Goal: Information Seeking & Learning: Find specific fact

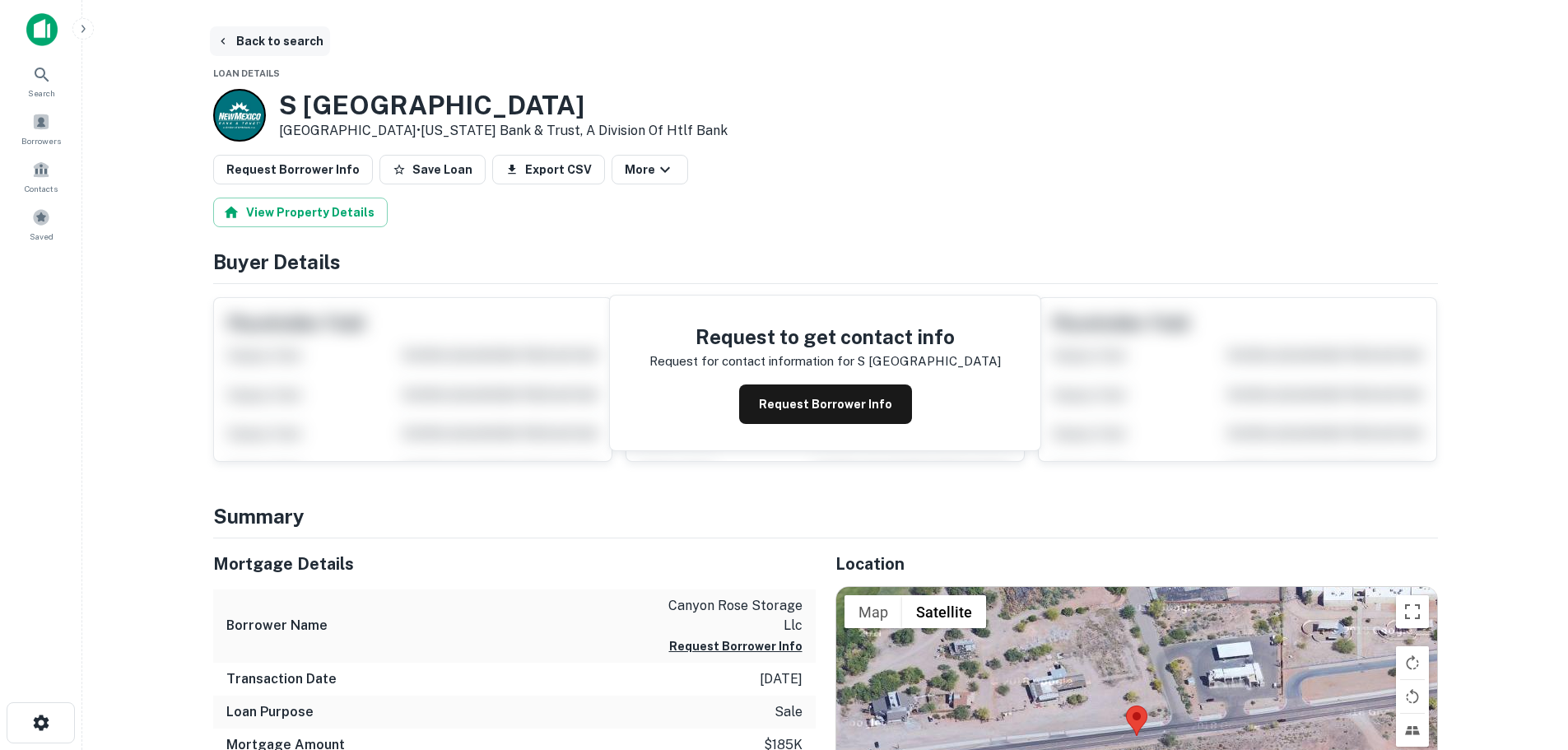
click at [235, 43] on button "Back to search" at bounding box center [270, 40] width 120 height 30
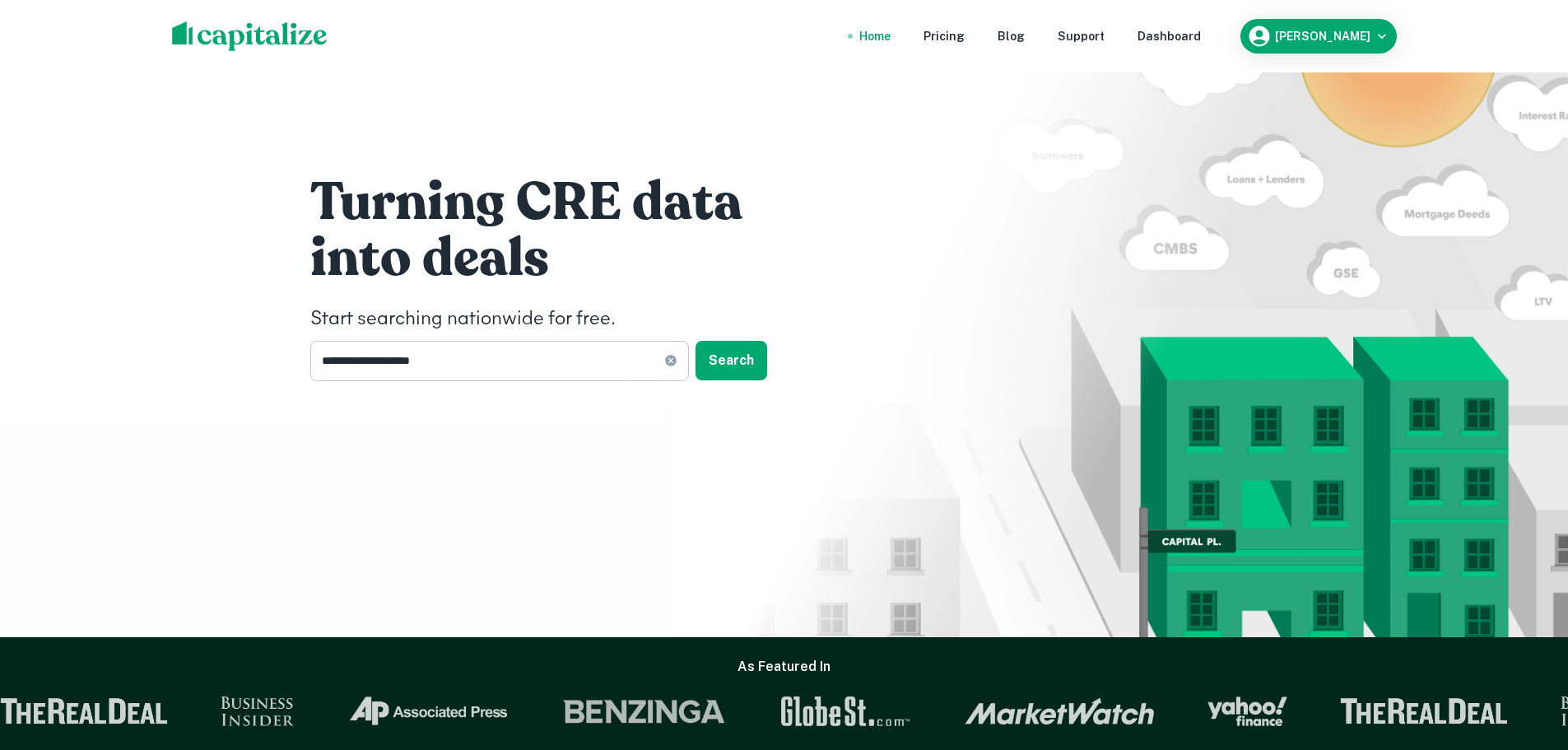
click at [486, 365] on input "**********" at bounding box center [487, 361] width 354 height 40
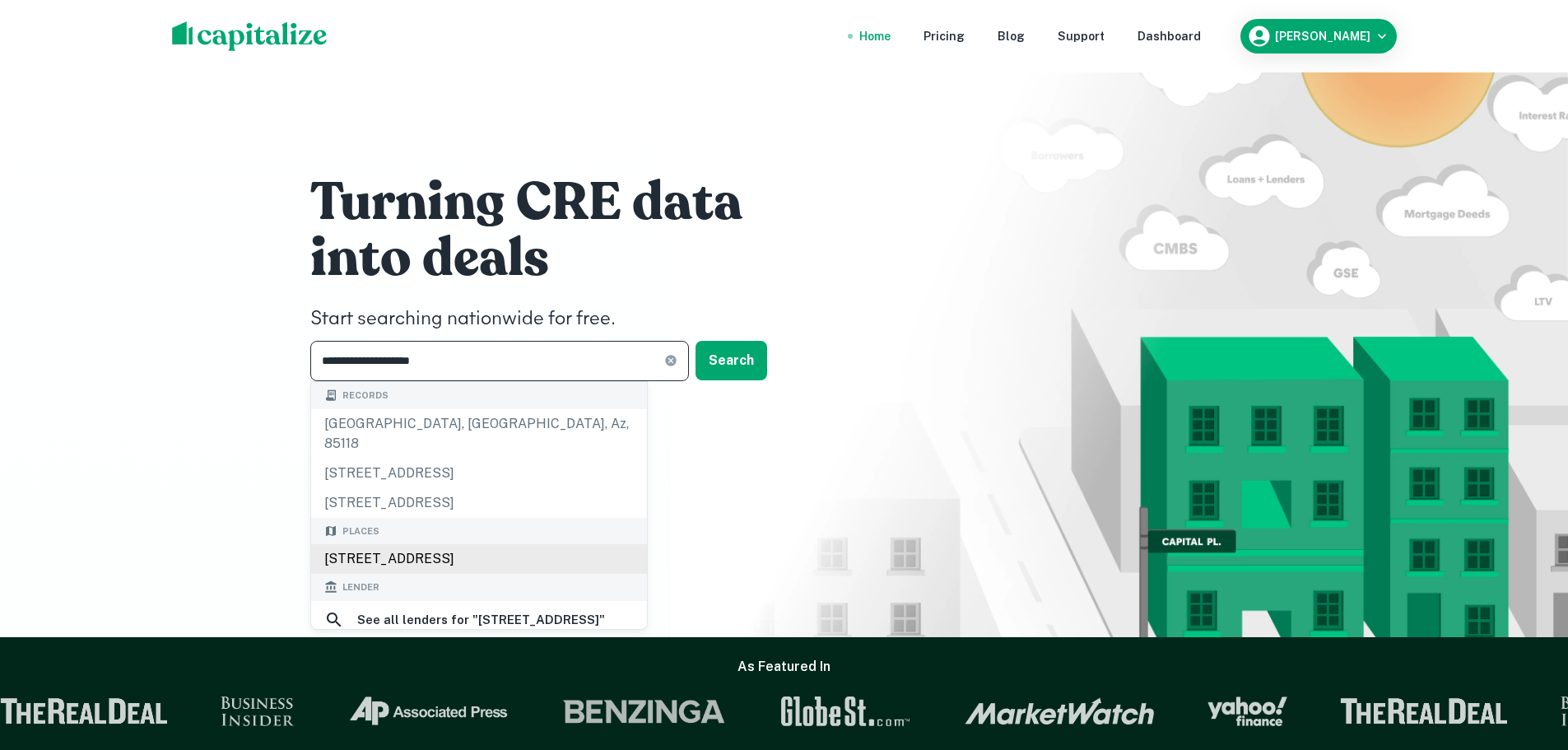
click at [469, 544] on div "6832 S Kings Ranch Rd, Gold Canyon, AZ, USA" at bounding box center [479, 558] width 336 height 30
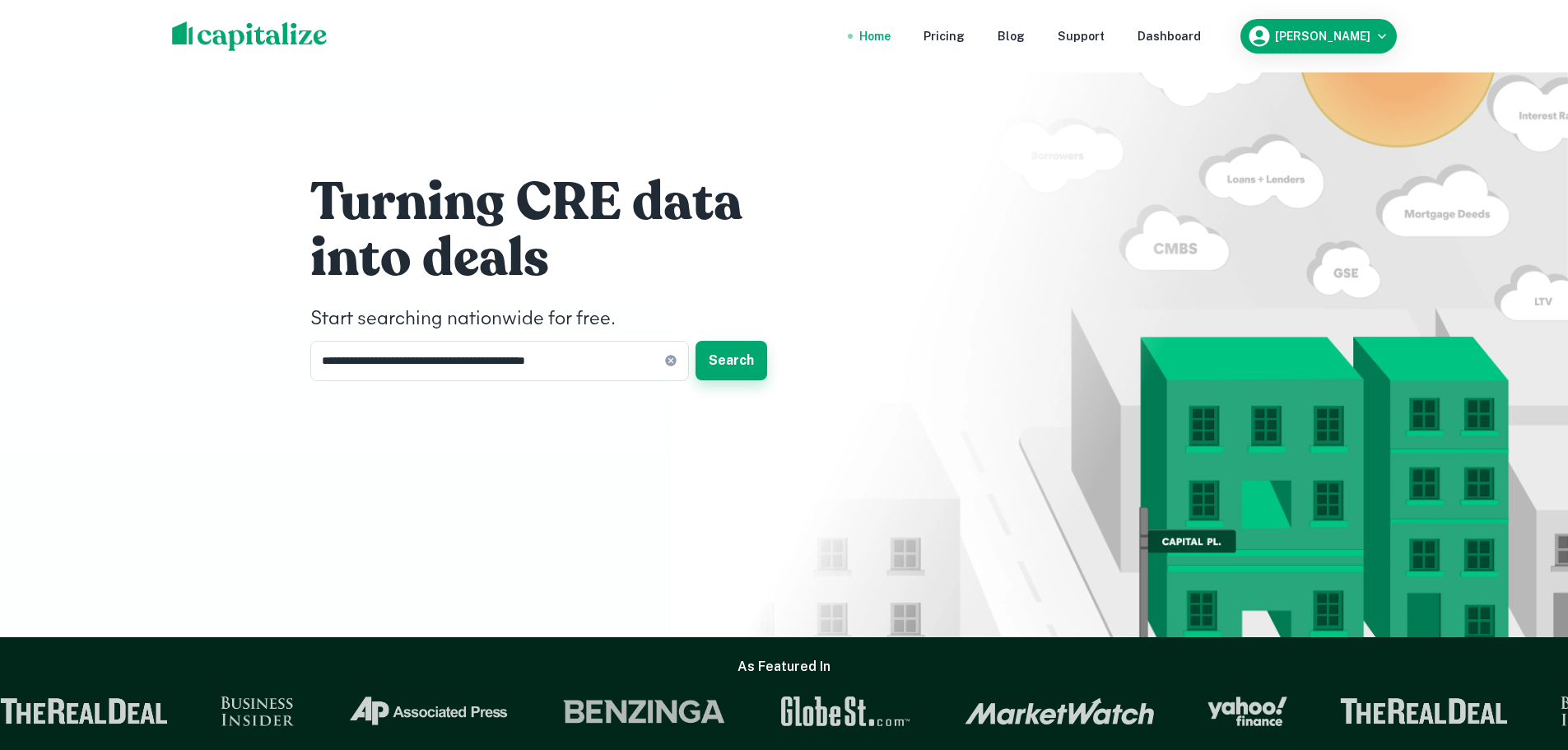
click at [731, 366] on button "Search" at bounding box center [731, 360] width 72 height 39
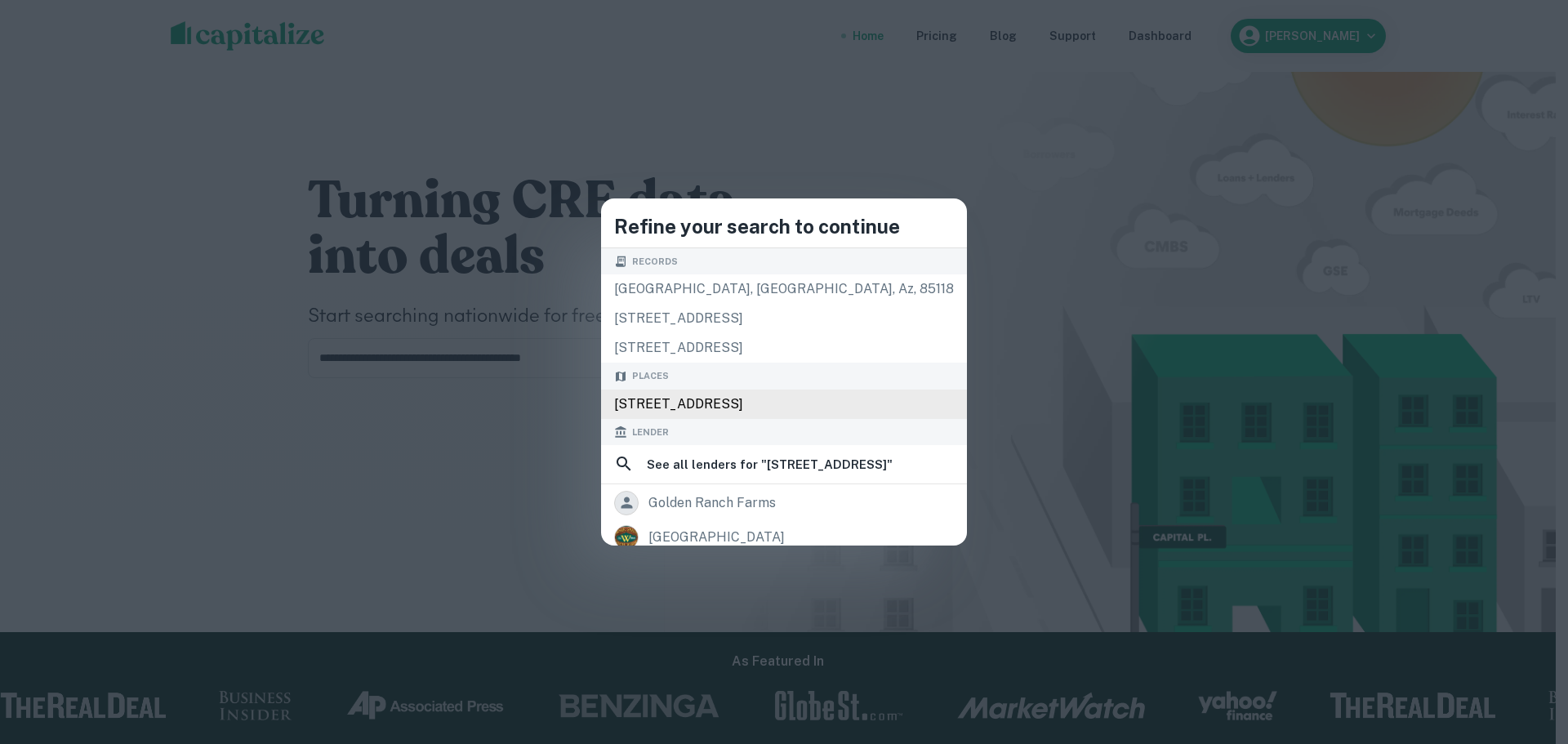
click at [697, 397] on div "6832 S Kings Ranch Rd, Gold Canyon, AZ 85118, USA" at bounding box center [784, 404] width 366 height 30
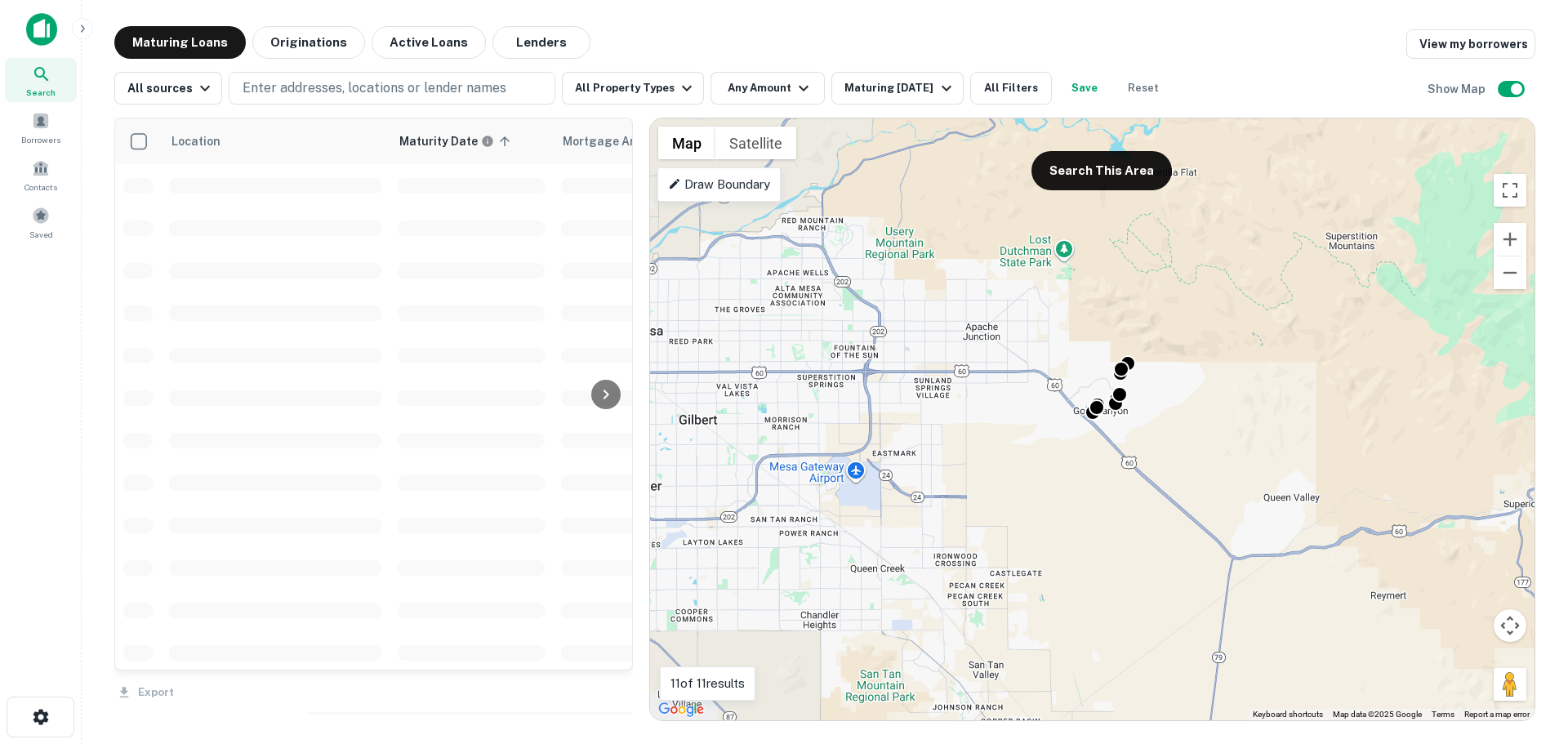
drag, startPoint x: 1387, startPoint y: 378, endPoint x: 641, endPoint y: 385, distance: 746.0
click at [641, 385] on div at bounding box center [641, 418] width 16 height 603
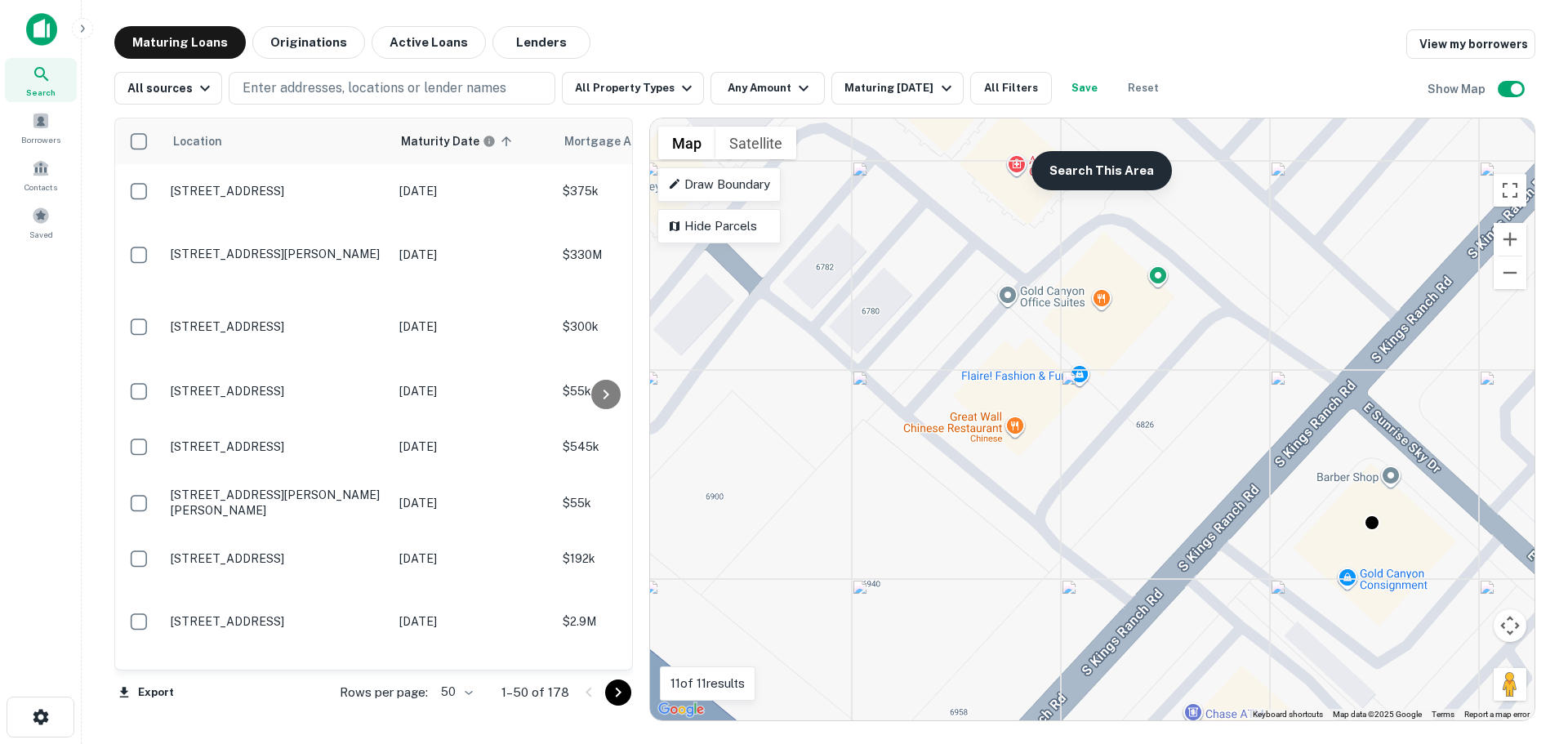
click at [1083, 179] on button "Search This Area" at bounding box center [1101, 171] width 140 height 39
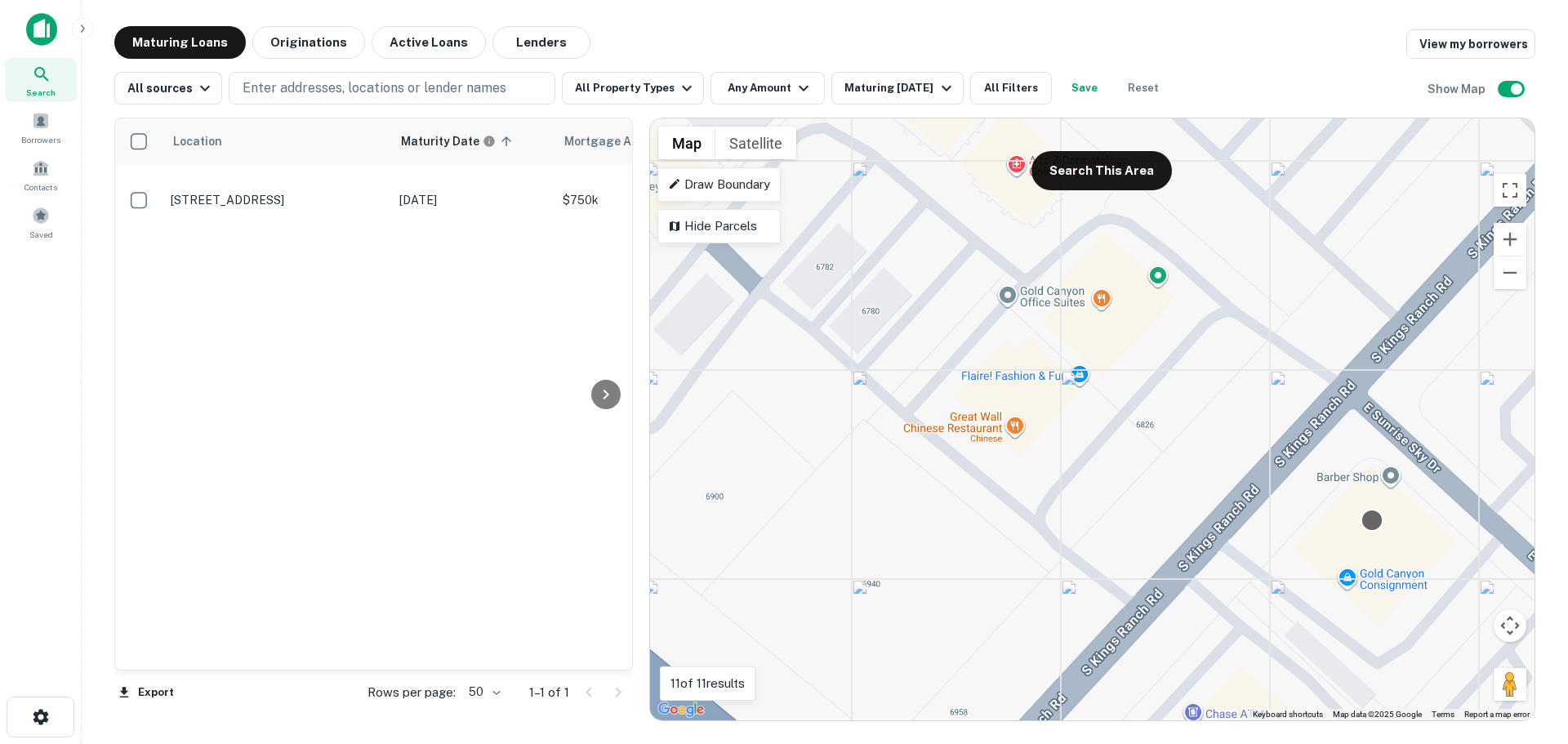
click at [1371, 522] on div at bounding box center [1373, 519] width 24 height 24
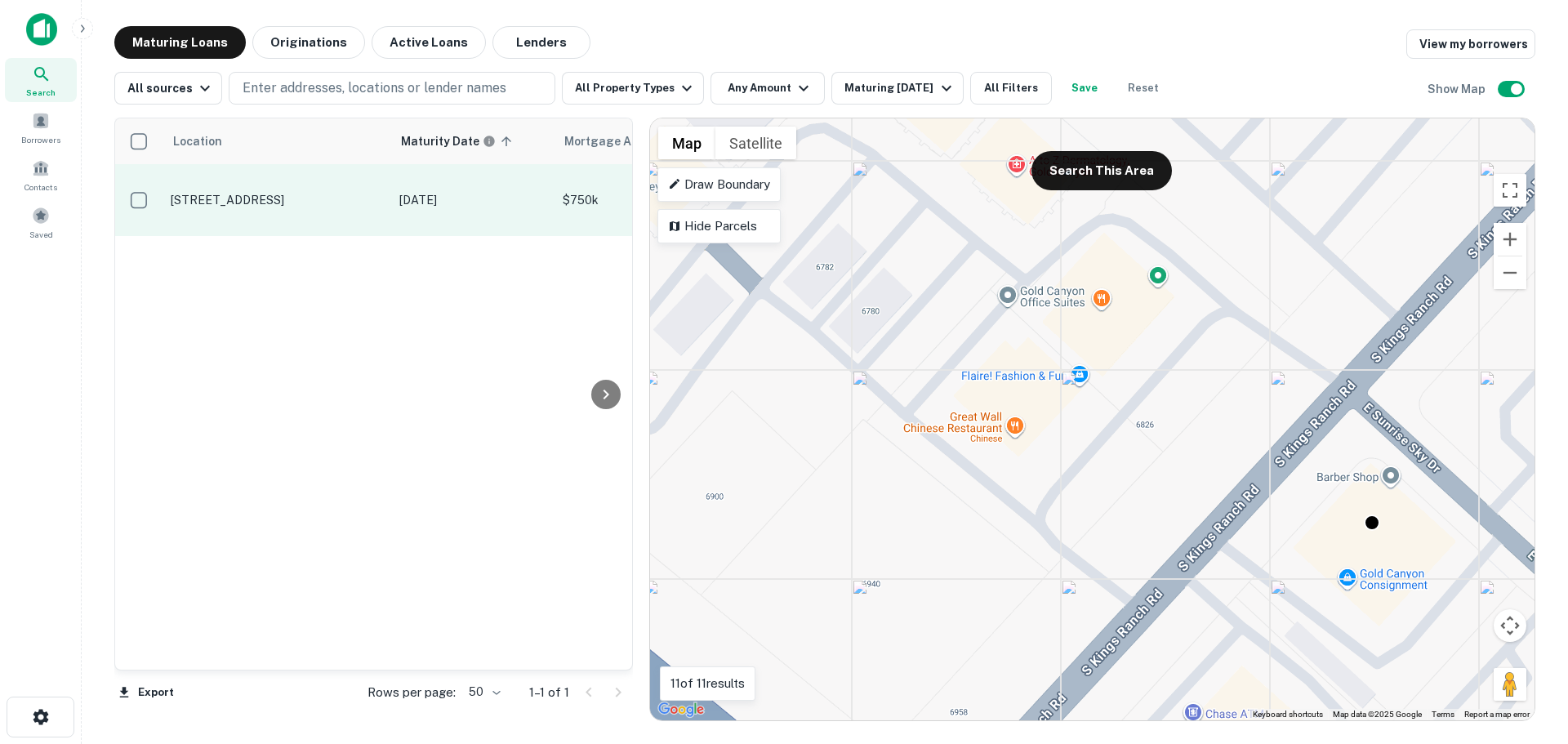
click at [274, 192] on p "6877 S Kings Ranch Rd Gold Canyon, AZ 85118" at bounding box center [276, 199] width 213 height 14
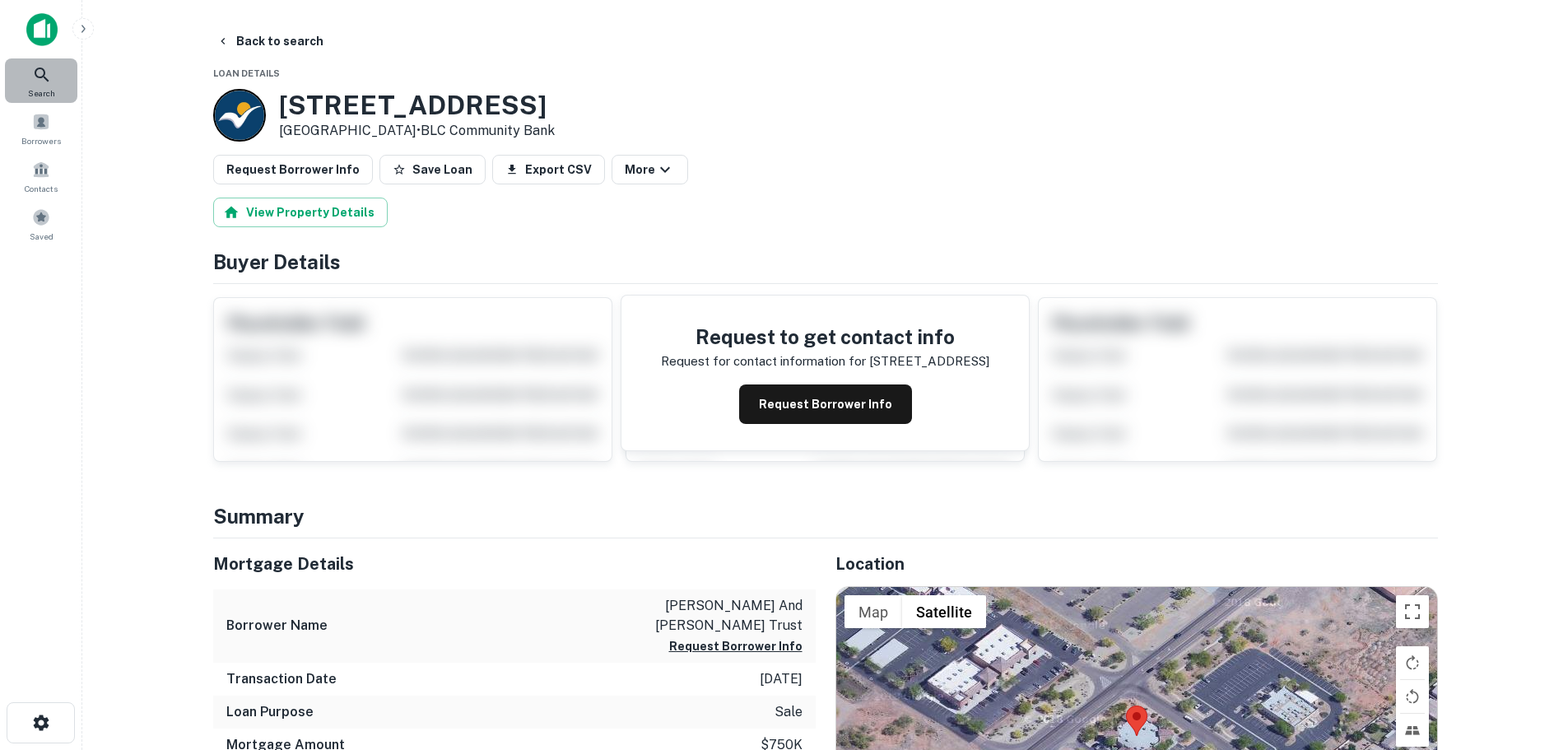
click at [42, 87] on span "Search" at bounding box center [41, 93] width 27 height 13
